Goal: Transaction & Acquisition: Purchase product/service

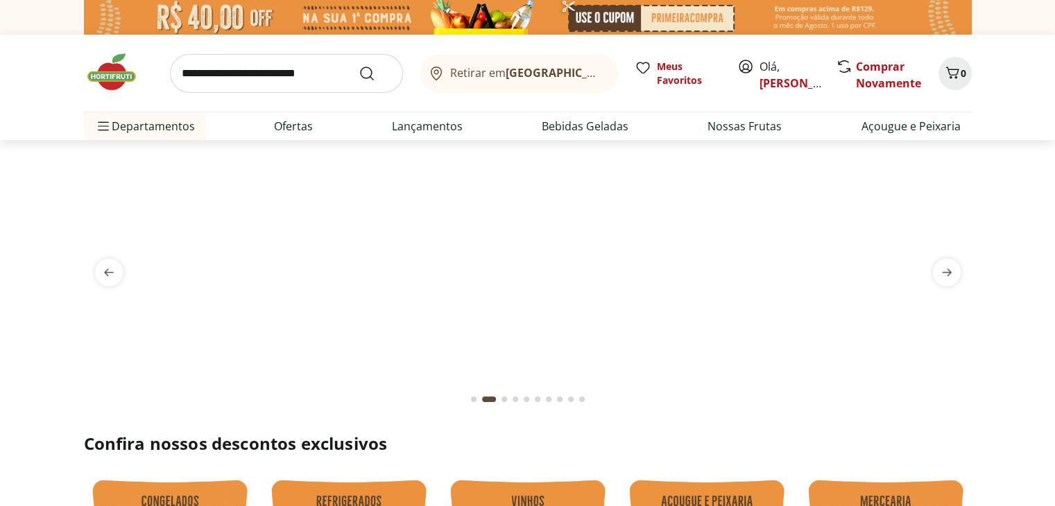
click at [302, 79] on input "search" at bounding box center [286, 73] width 233 height 39
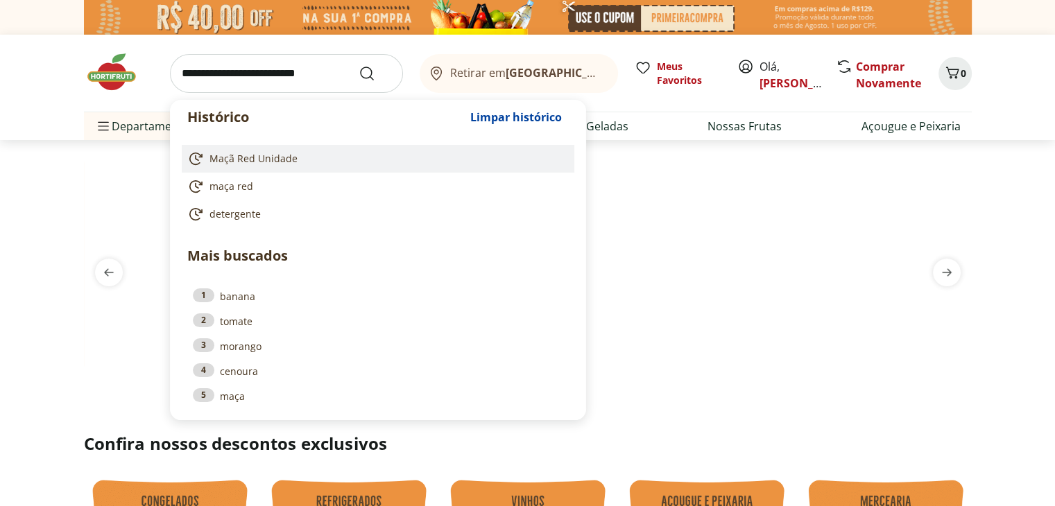
click at [295, 159] on link "Maçã Red Unidade" at bounding box center [375, 158] width 376 height 17
type input "**********"
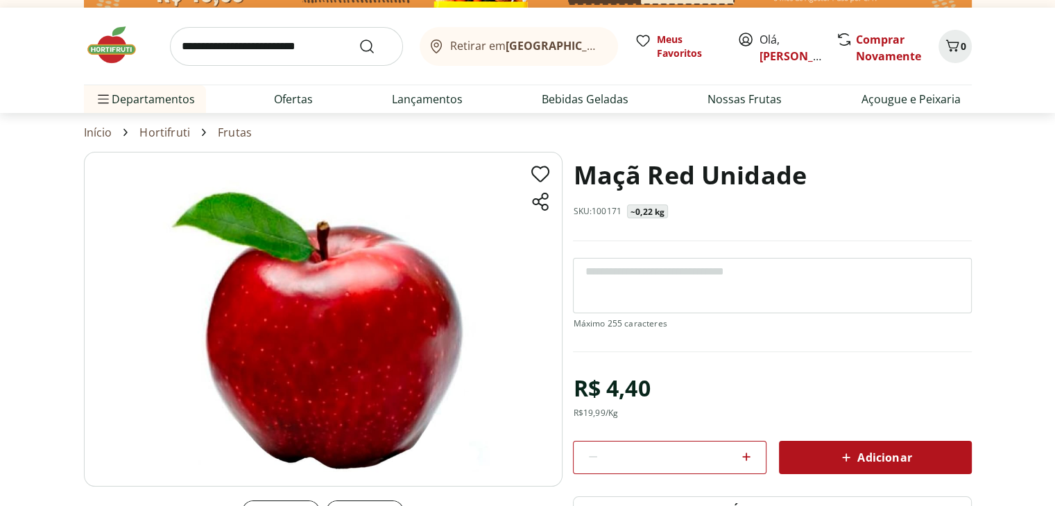
scroll to position [139, 0]
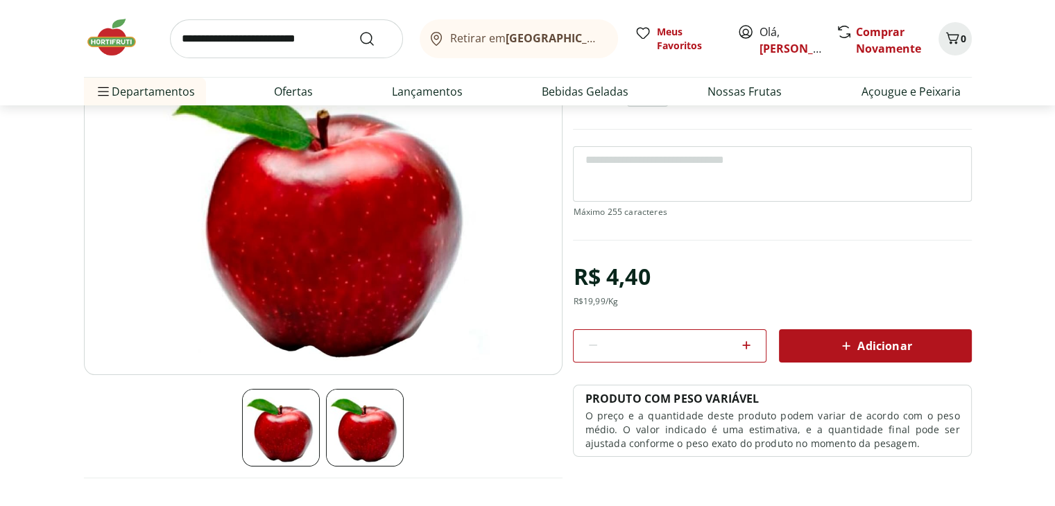
click at [749, 345] on icon at bounding box center [746, 345] width 17 height 17
type input "*"
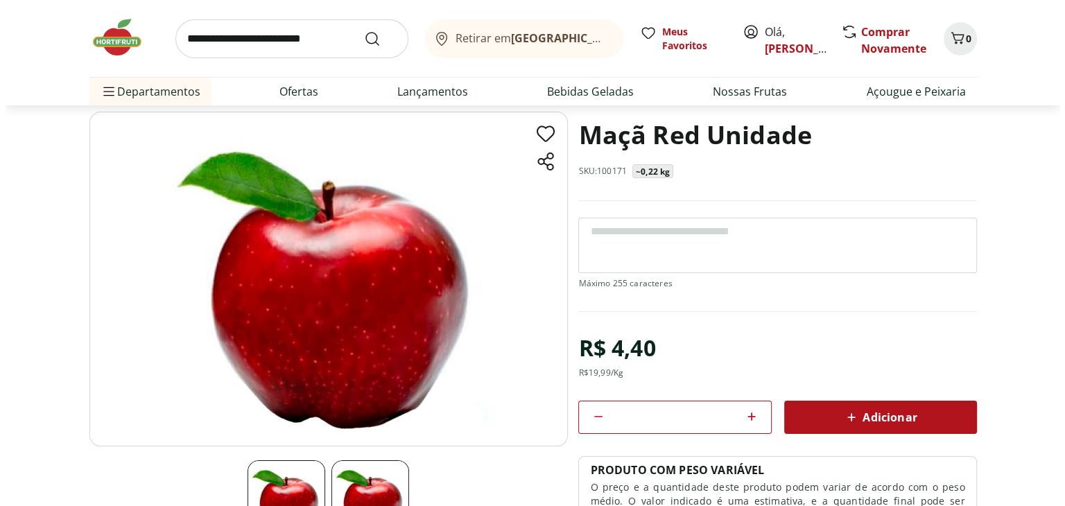
scroll to position [69, 0]
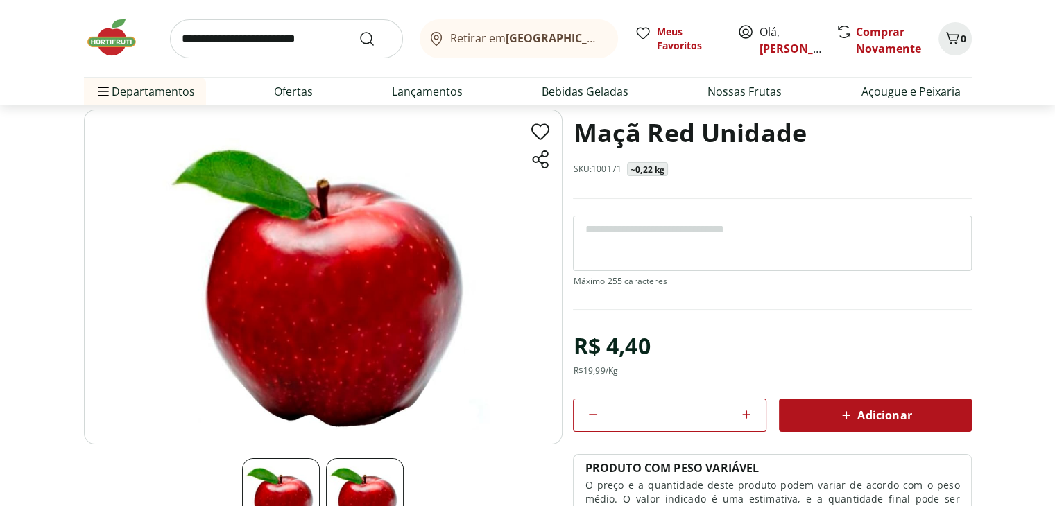
click at [821, 419] on div "Adicionar" at bounding box center [875, 415] width 171 height 25
click at [955, 36] on icon "Carrinho" at bounding box center [952, 38] width 17 height 17
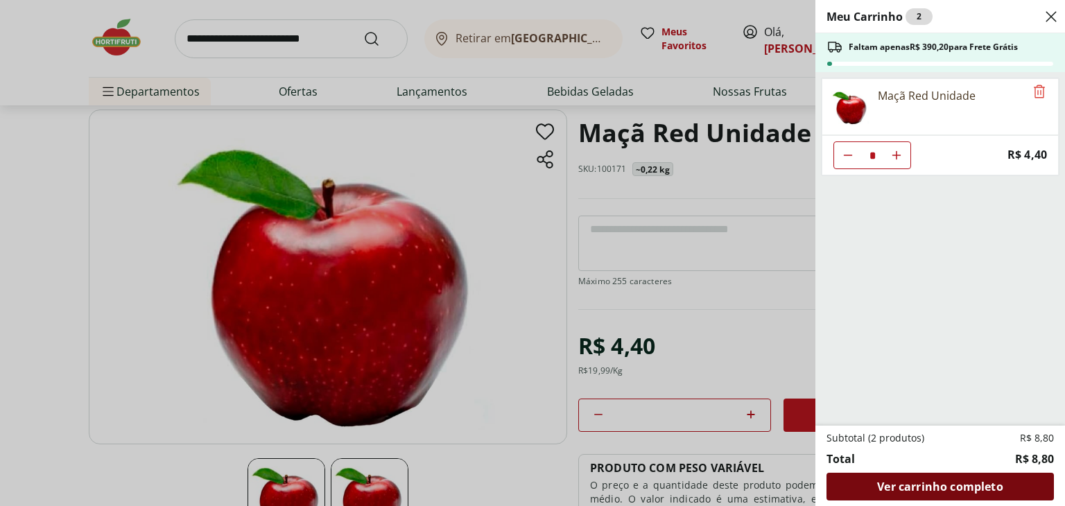
click at [896, 491] on span "Ver carrinho completo" at bounding box center [939, 486] width 125 height 11
